Goal: Navigation & Orientation: Find specific page/section

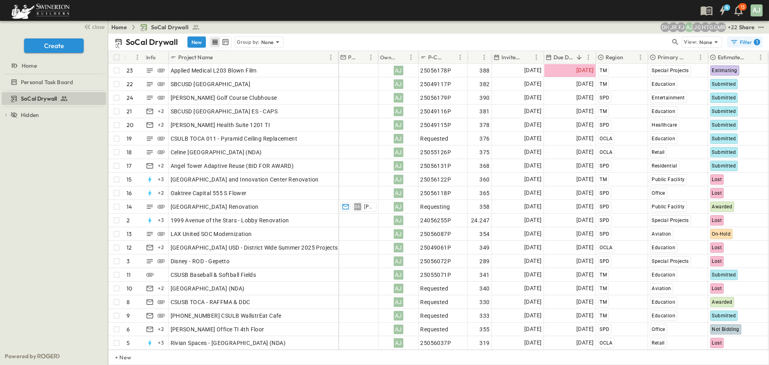
click at [748, 41] on div "Filter 1" at bounding box center [745, 42] width 30 height 8
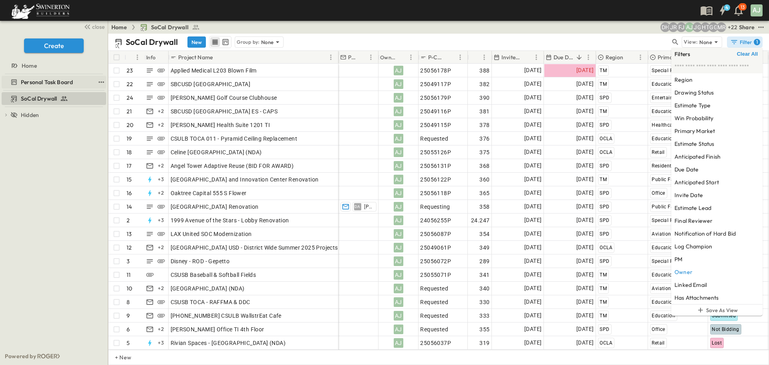
click at [38, 84] on span "Personal Task Board" at bounding box center [47, 82] width 52 height 8
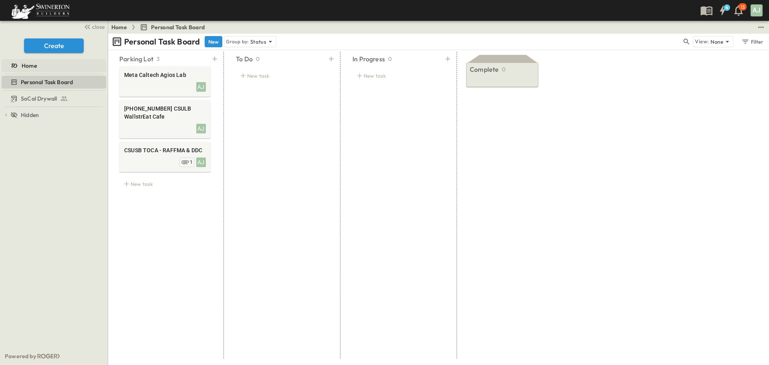
click at [32, 68] on span "Home" at bounding box center [29, 66] width 15 height 8
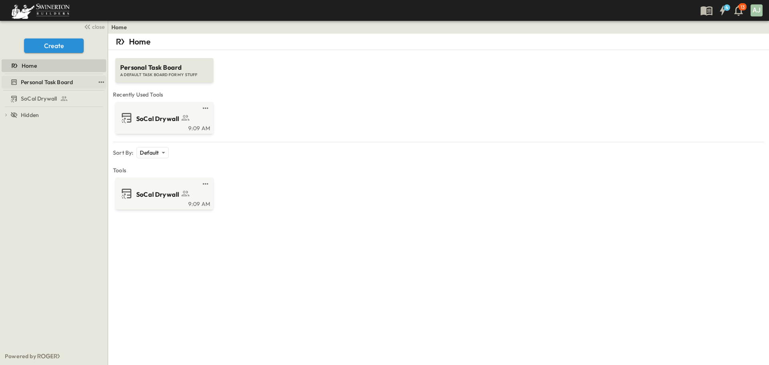
click at [34, 80] on span "Personal Task Board" at bounding box center [47, 82] width 52 height 8
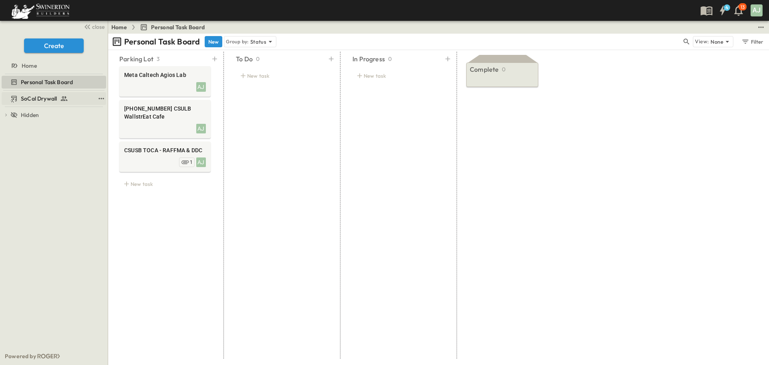
click at [47, 101] on span "SoCal Drywall" at bounding box center [39, 99] width 36 height 8
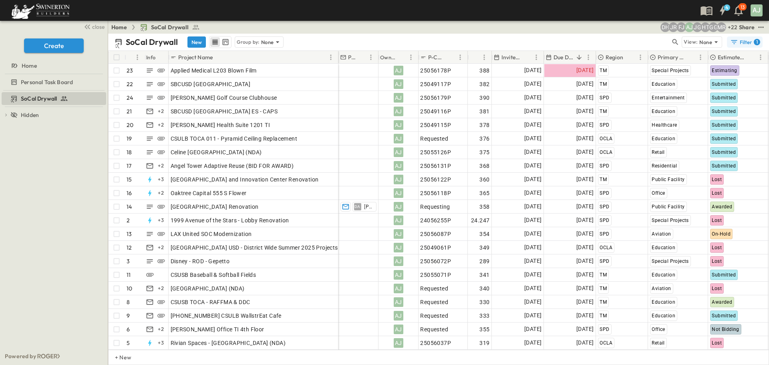
click at [754, 43] on div "1" at bounding box center [757, 42] width 6 height 6
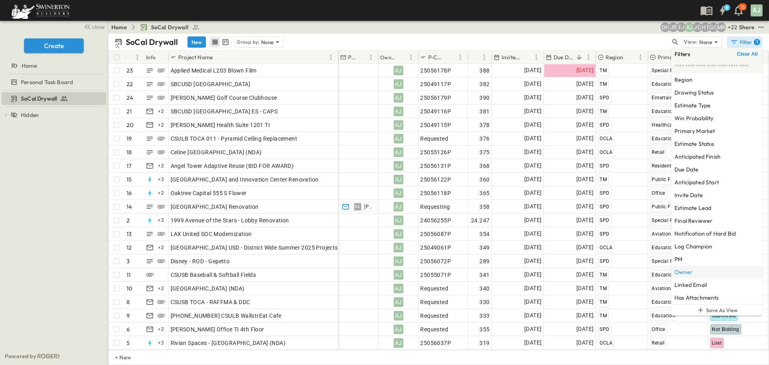
click at [691, 271] on h6 "Owner" at bounding box center [683, 272] width 18 height 8
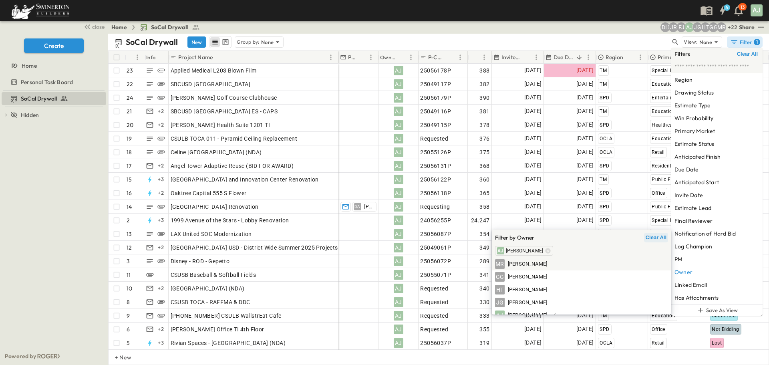
click at [656, 237] on span "Clear All" at bounding box center [656, 237] width 21 height 6
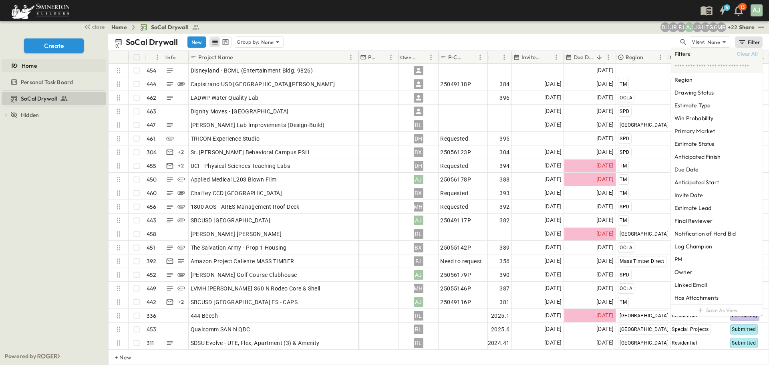
click at [27, 66] on span "Home" at bounding box center [29, 66] width 15 height 8
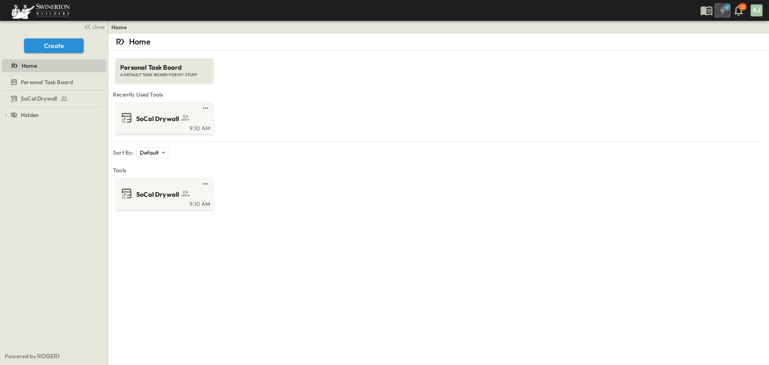
click at [723, 11] on icon "button" at bounding box center [722, 11] width 5 height 10
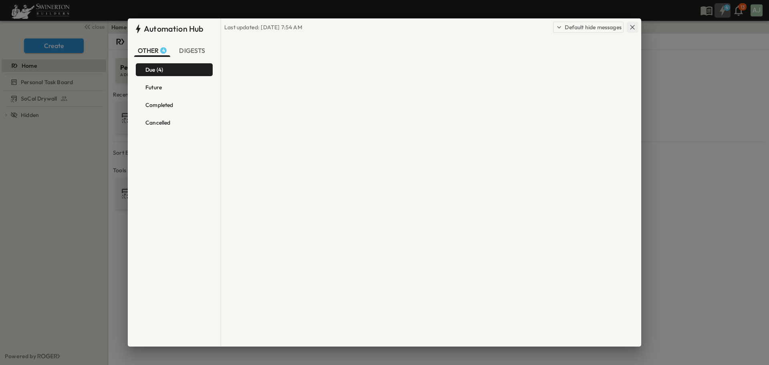
click at [632, 26] on icon "button" at bounding box center [632, 27] width 8 height 8
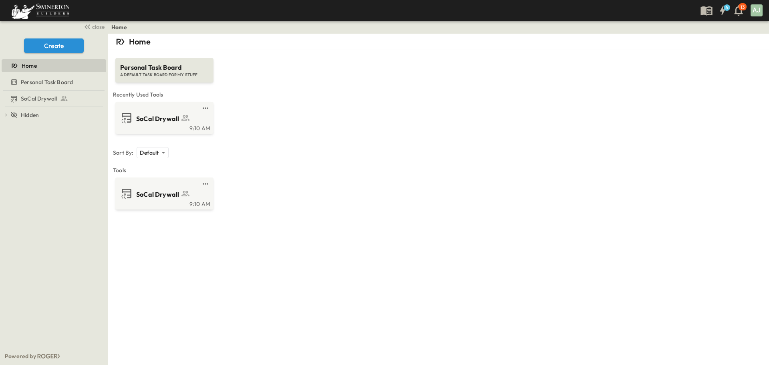
click at [741, 10] on p "13" at bounding box center [743, 7] width 4 height 6
click at [740, 12] on icon "button" at bounding box center [738, 10] width 13 height 13
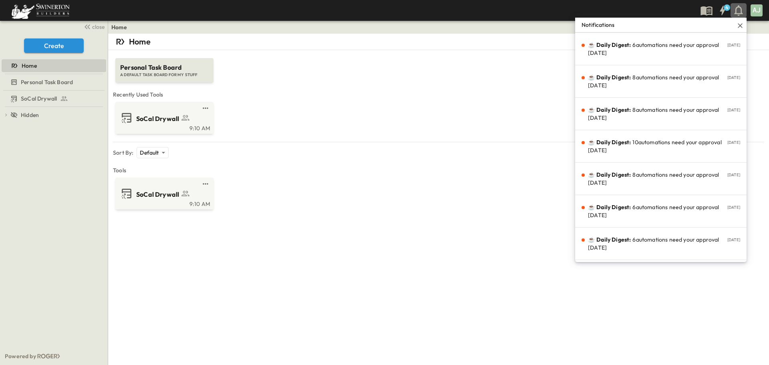
click at [740, 12] on icon "button" at bounding box center [738, 10] width 13 height 13
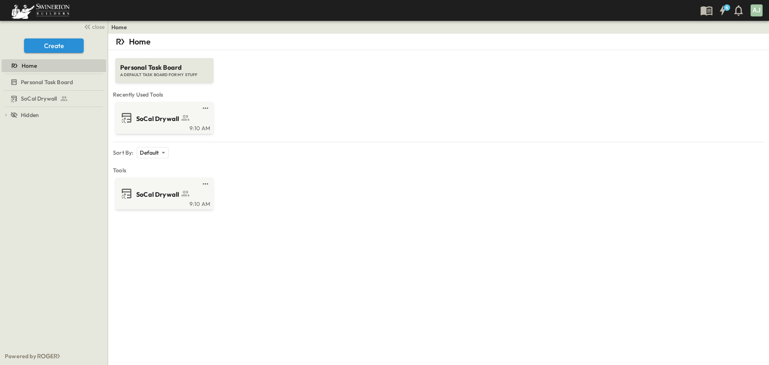
click at [468, 70] on div "Personal Task Board A DEFAULT TASK BOARD FOR MY STUFF" at bounding box center [439, 66] width 648 height 32
click at [97, 26] on span "close" at bounding box center [98, 27] width 12 height 8
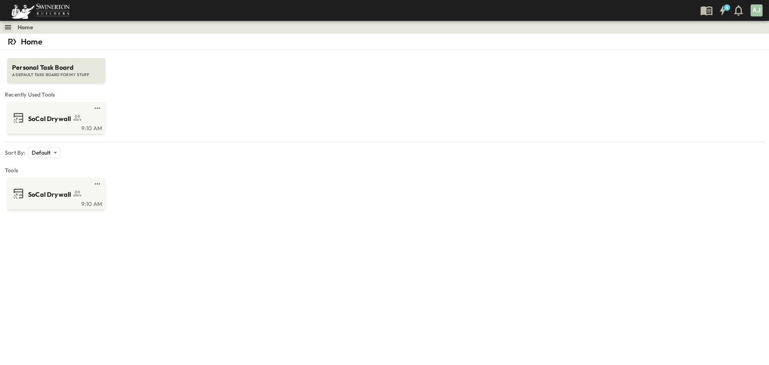
click at [6, 26] on icon "button" at bounding box center [8, 27] width 8 height 8
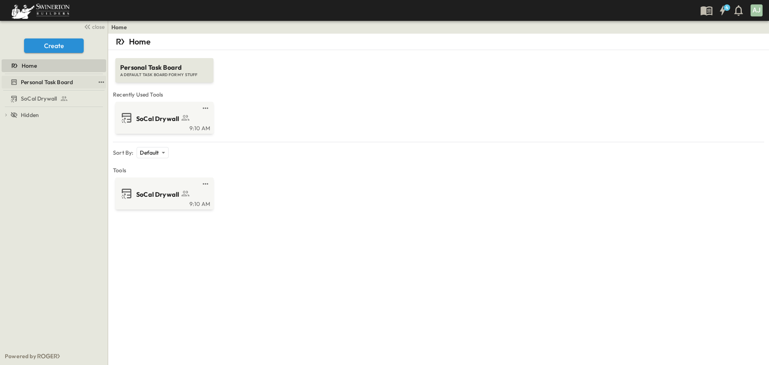
click at [26, 81] on span "Personal Task Board" at bounding box center [47, 82] width 52 height 8
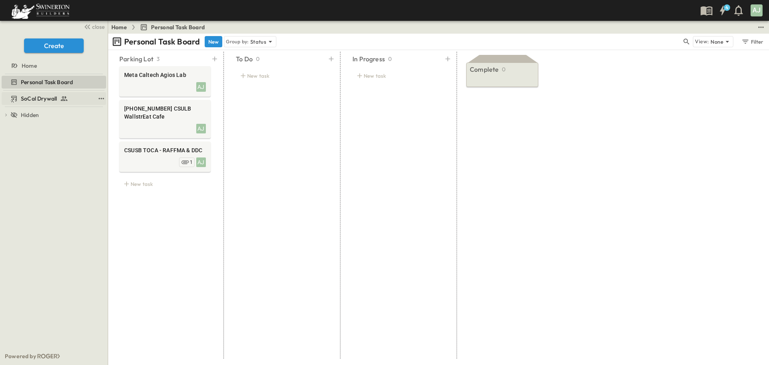
click at [30, 101] on span "SoCal Drywall" at bounding box center [39, 99] width 36 height 8
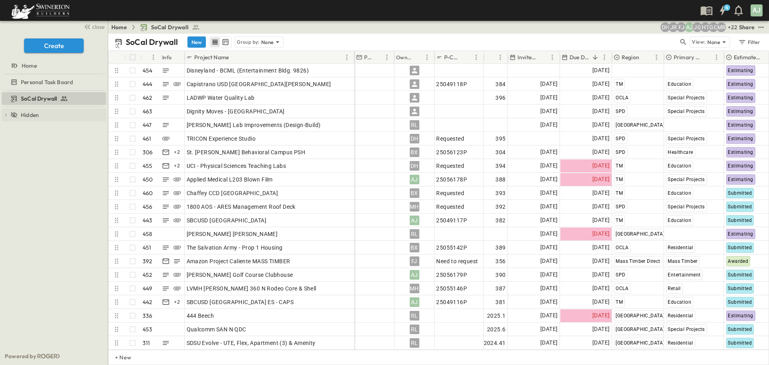
click at [6, 115] on icon at bounding box center [6, 115] width 2 height 3
click at [25, 85] on span "Personal Task Board" at bounding box center [47, 82] width 52 height 8
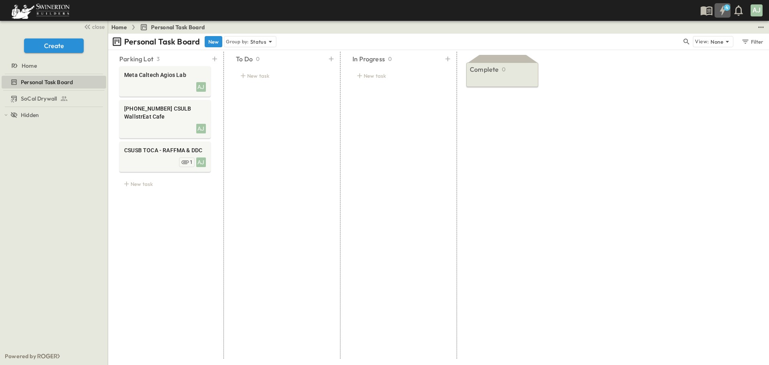
click at [720, 13] on icon "button" at bounding box center [722, 10] width 13 height 13
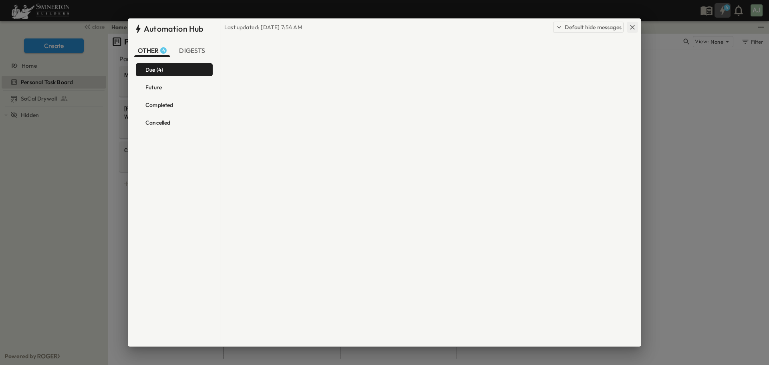
click at [634, 27] on icon "button" at bounding box center [632, 27] width 8 height 8
